Goal: Task Accomplishment & Management: Manage account settings

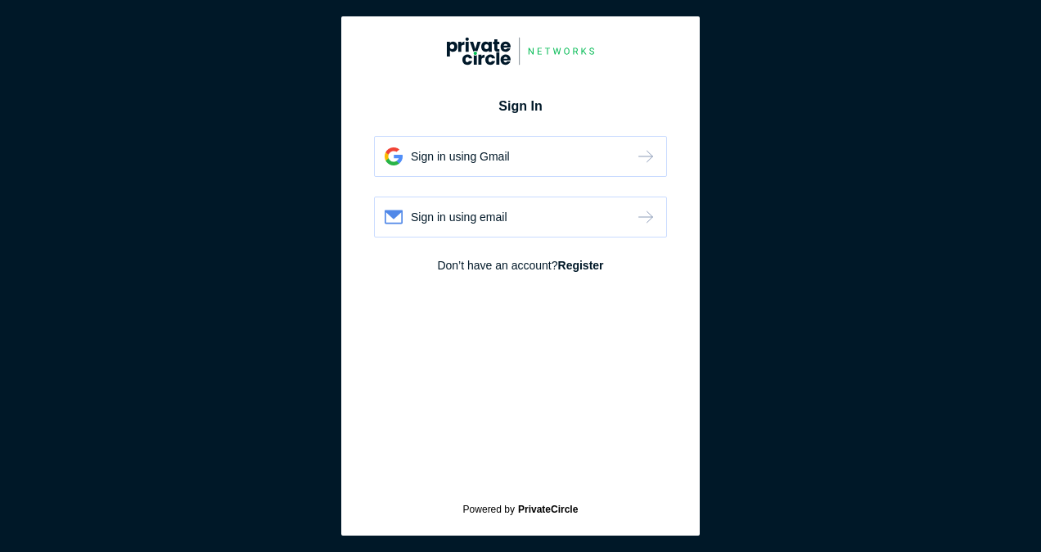
click at [522, 219] on div "Sign in using email" at bounding box center [520, 217] width 293 height 41
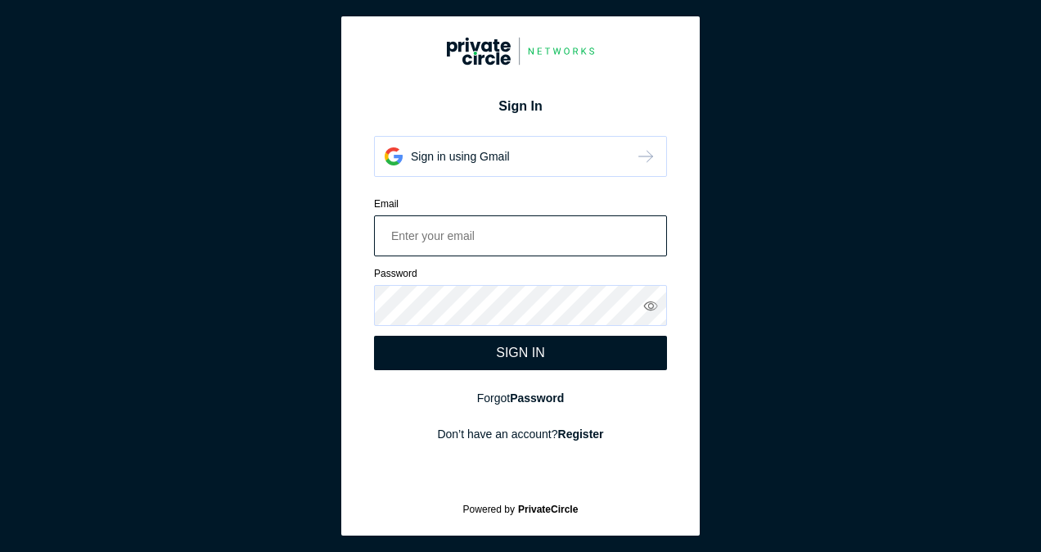
paste input "Omkar.Hinduja@in.ey.com Ernst@1"
type input "Omkar.Hinduja@in.ey.com"
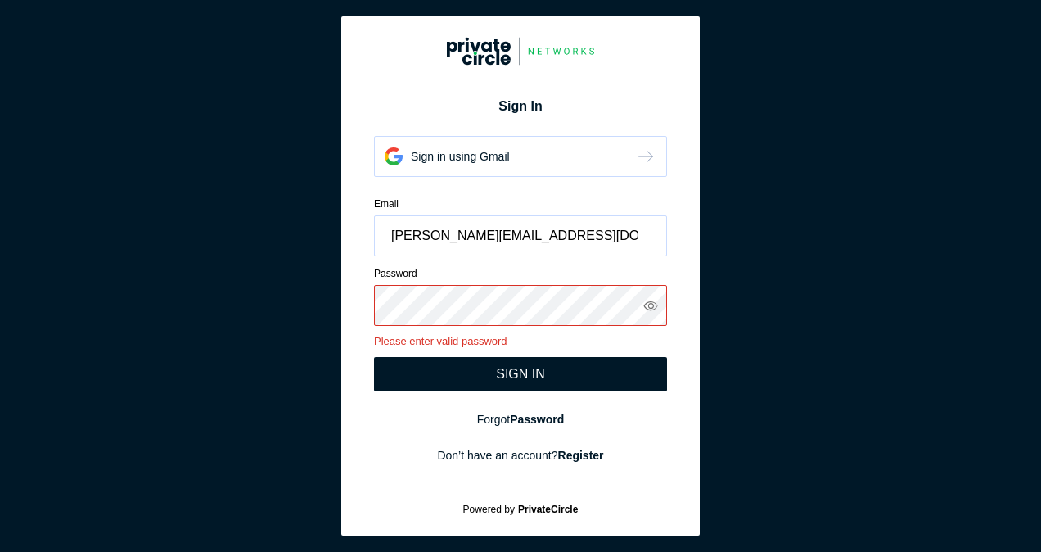
click at [648, 305] on icon at bounding box center [652, 305] width 16 height 15
click at [483, 370] on div "SIGN IN" at bounding box center [520, 374] width 293 height 34
click at [648, 299] on icon at bounding box center [651, 305] width 15 height 15
click at [496, 373] on div "SIGN IN" at bounding box center [520, 374] width 293 height 34
click at [560, 249] on input "Omkar.Hinduja@in.ey.com" at bounding box center [520, 235] width 293 height 41
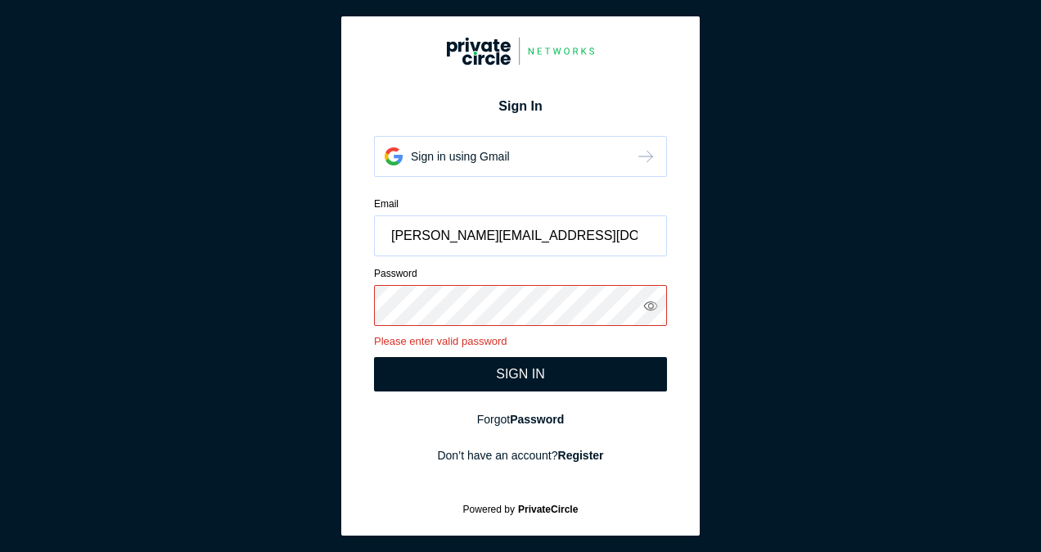
click at [509, 368] on div "SIGN IN" at bounding box center [520, 374] width 49 height 15
click at [652, 301] on icon at bounding box center [652, 305] width 16 height 15
click at [557, 372] on div "SIGN IN" at bounding box center [520, 374] width 293 height 34
click at [551, 237] on input "Omkar.Hinduja@in.ey.com" at bounding box center [520, 235] width 293 height 41
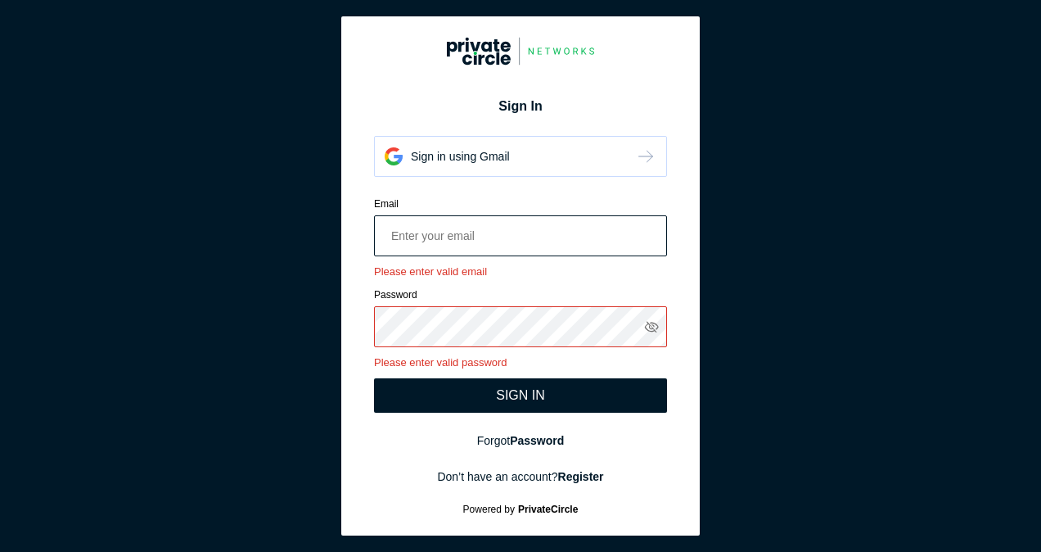
paste input "Saloni.bansal@in.ey.com PC@12345"
drag, startPoint x: 544, startPoint y: 233, endPoint x: 632, endPoint y: 239, distance: 88.6
click at [632, 239] on input "Saloni.bansal@in.ey.com PC@12345" at bounding box center [520, 235] width 293 height 41
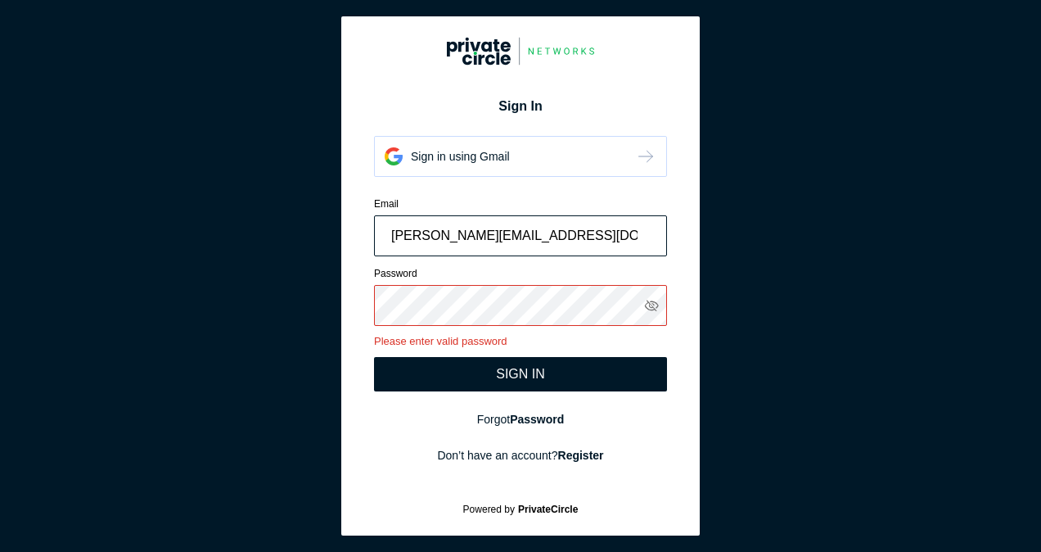
type input "[PERSON_NAME][EMAIL_ADDRESS][DOMAIN_NAME]"
click at [482, 383] on div "SIGN IN" at bounding box center [520, 374] width 293 height 34
click at [425, 351] on div "Email Saloni.bansal@in.ey.com Please enter valid email Password Please enter va…" at bounding box center [520, 294] width 293 height 195
click at [653, 300] on icon at bounding box center [651, 305] width 15 height 15
click at [498, 371] on div "SIGN IN" at bounding box center [520, 374] width 49 height 15
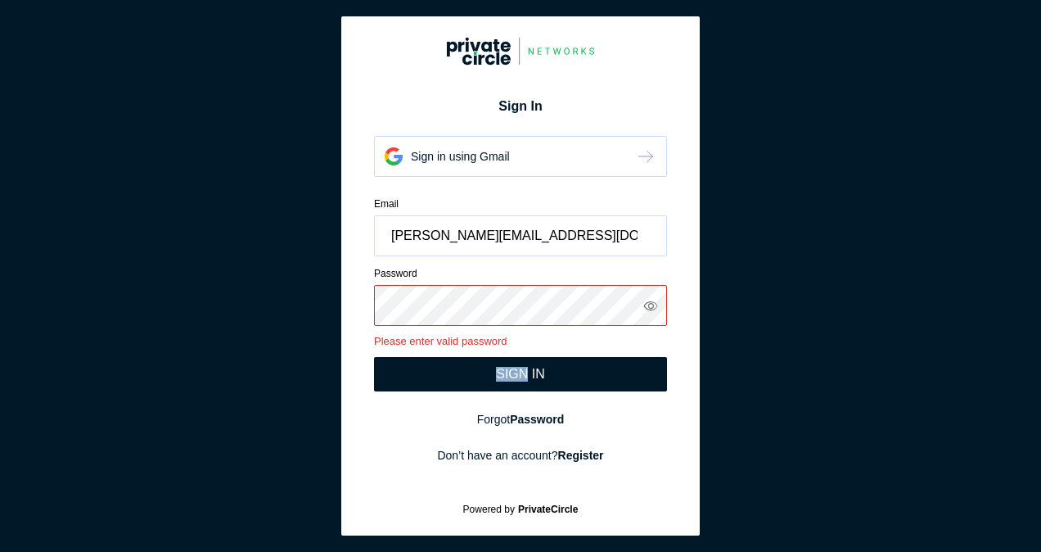
click at [498, 371] on div "SIGN IN" at bounding box center [520, 374] width 49 height 15
click at [655, 302] on div at bounding box center [520, 305] width 293 height 41
click at [655, 302] on icon at bounding box center [652, 305] width 16 height 15
click at [521, 223] on input "[PERSON_NAME][EMAIL_ADDRESS][DOMAIN_NAME]" at bounding box center [520, 235] width 293 height 41
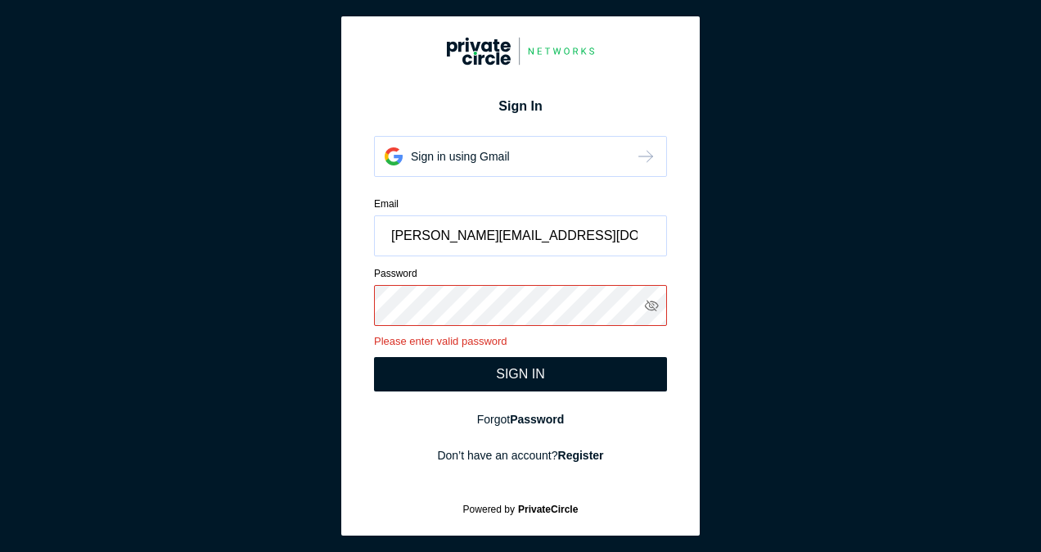
click at [459, 166] on div "Sign in using Gmail" at bounding box center [520, 156] width 293 height 41
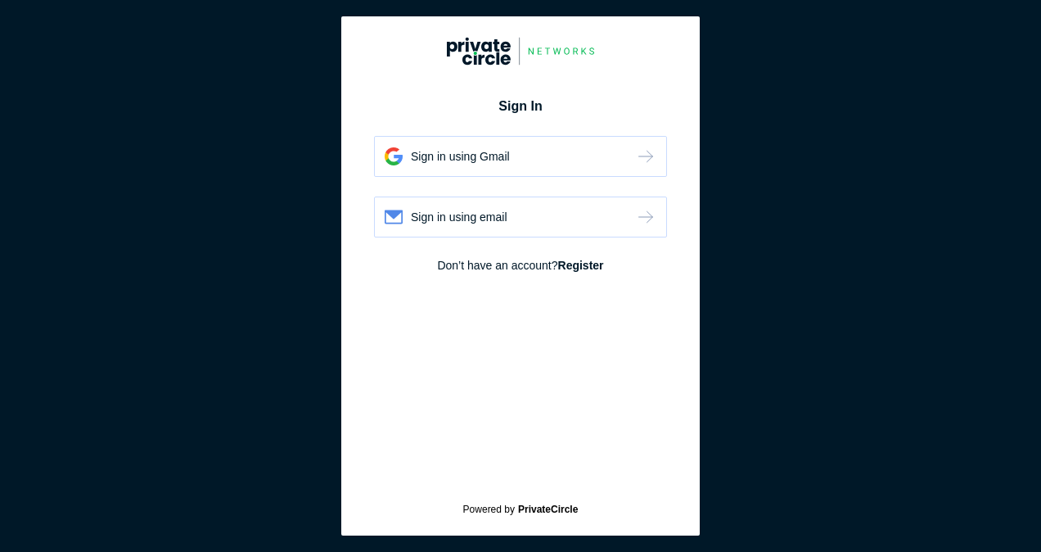
click at [517, 152] on div "Sign in using Gmail" at bounding box center [520, 156] width 293 height 41
click at [413, 217] on div "Sign in using email" at bounding box center [459, 217] width 97 height 16
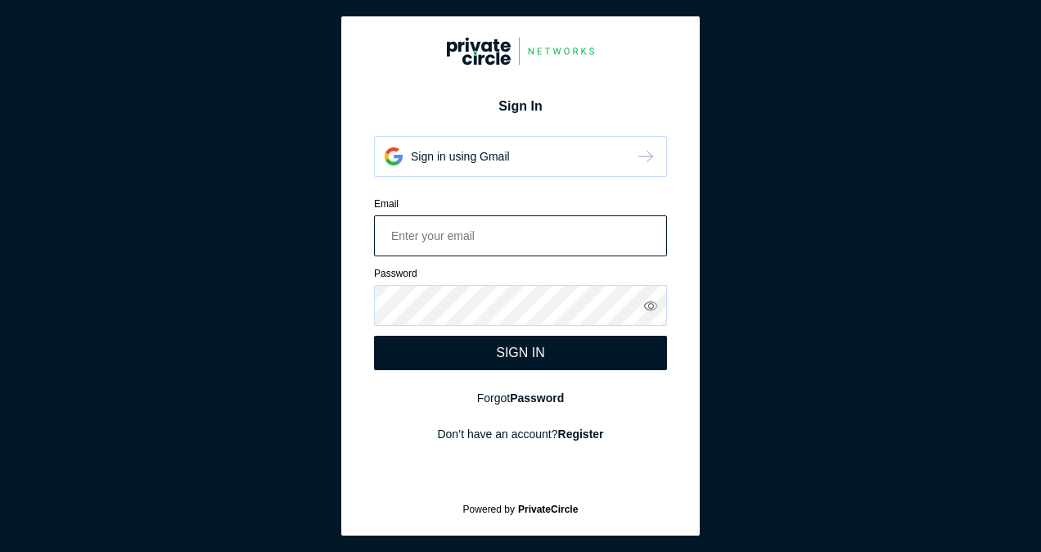
paste input "PC@12345"
type input "PC@12345"
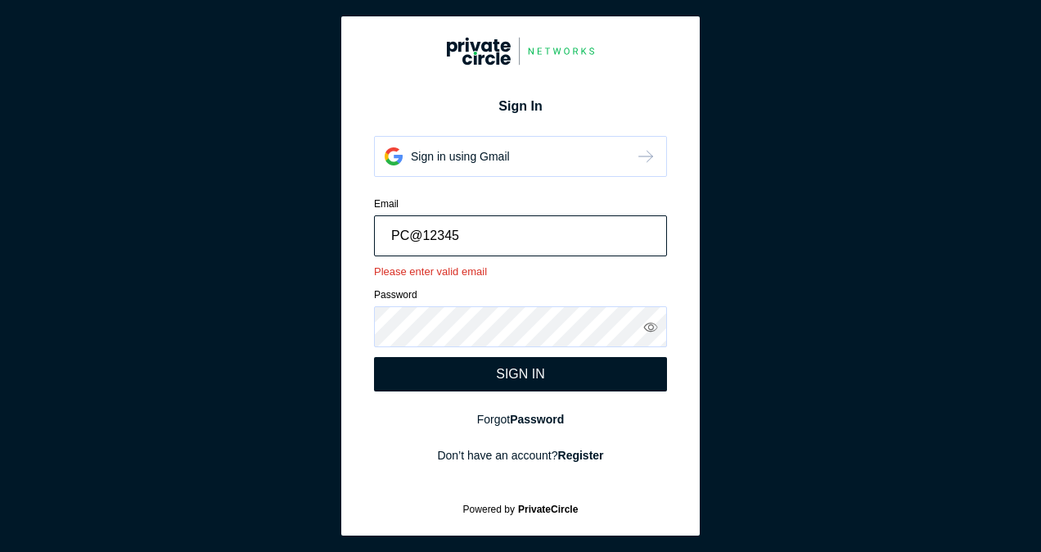
click at [478, 237] on input "PC@12345" at bounding box center [520, 235] width 293 height 41
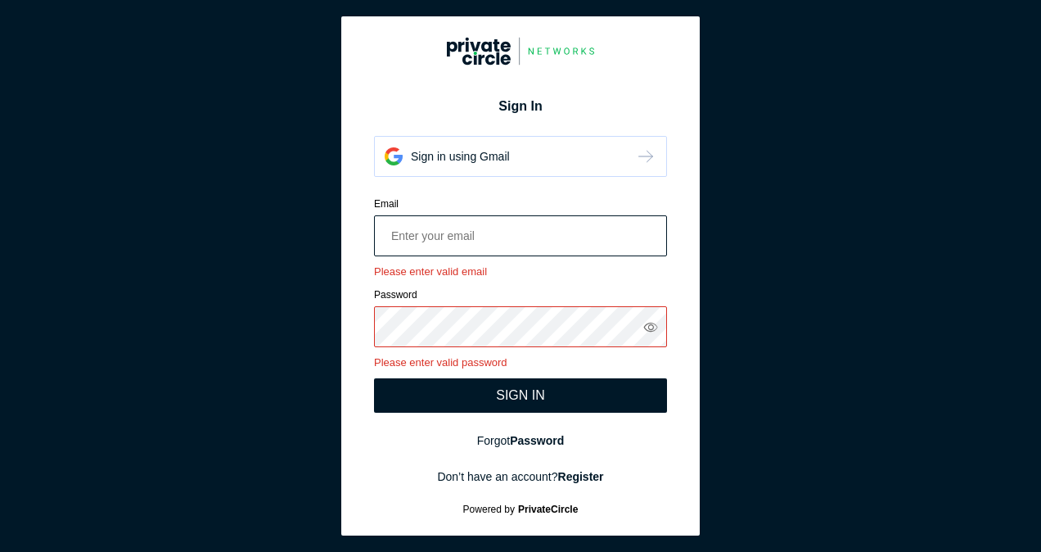
click at [433, 236] on input "email" at bounding box center [520, 235] width 293 height 41
paste input "[PERSON_NAME][EMAIL_ADDRESS][DOMAIN_NAME]"
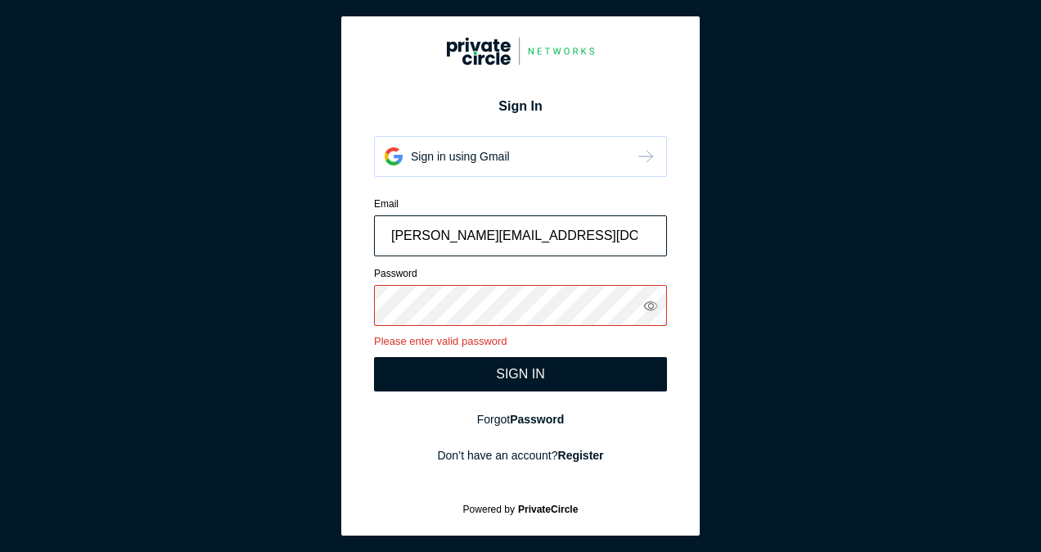
type input "[PERSON_NAME][EMAIL_ADDRESS][DOMAIN_NAME]"
click at [495, 369] on div "SIGN IN" at bounding box center [520, 374] width 293 height 34
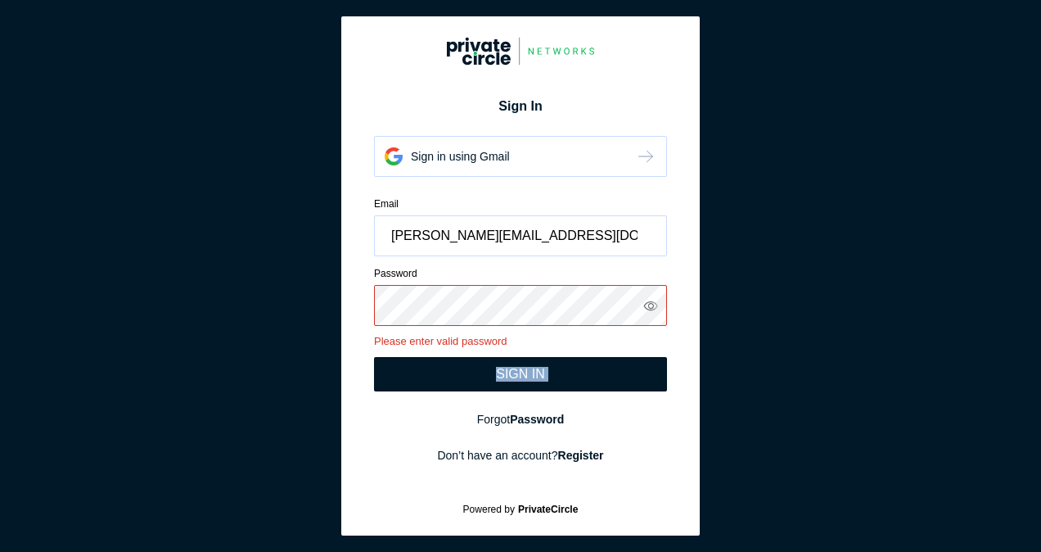
click at [495, 369] on div "SIGN IN" at bounding box center [520, 374] width 293 height 34
click at [652, 301] on icon at bounding box center [652, 305] width 16 height 15
